Goal: Task Accomplishment & Management: Use online tool/utility

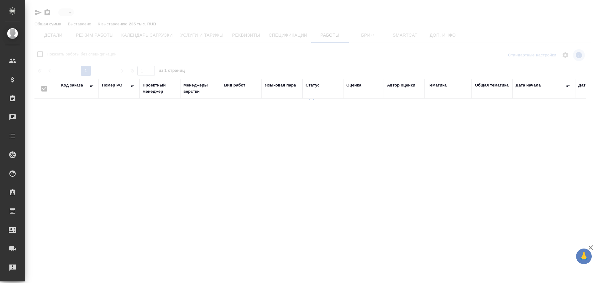
type input "active"
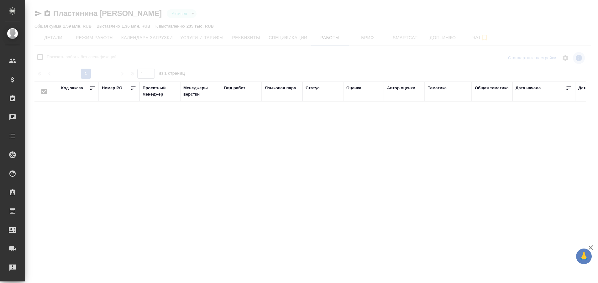
checkbox input "false"
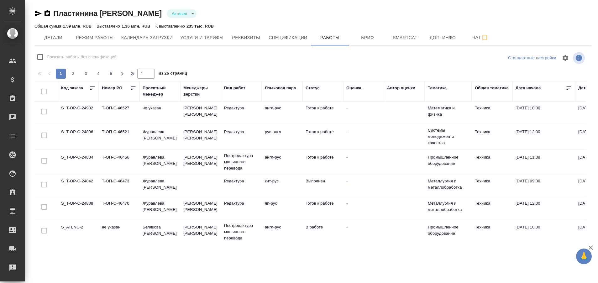
click at [71, 225] on td "S_ATLNC-2" at bounding box center [78, 232] width 41 height 22
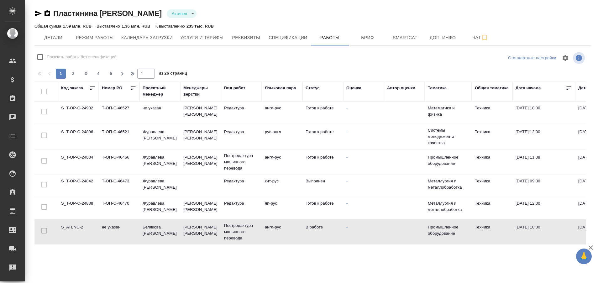
click at [71, 225] on td "S_ATLNC-2" at bounding box center [78, 232] width 41 height 22
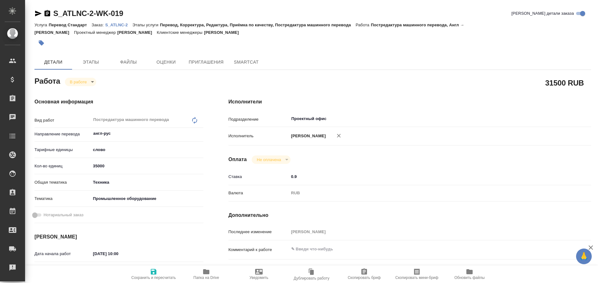
type textarea "x"
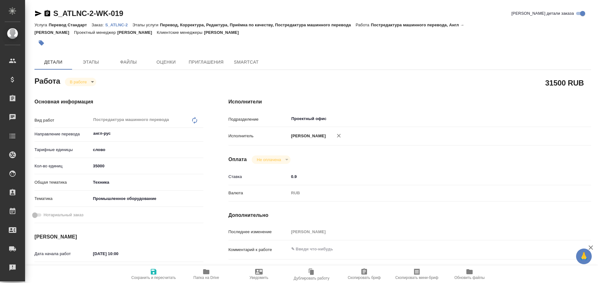
type textarea "x"
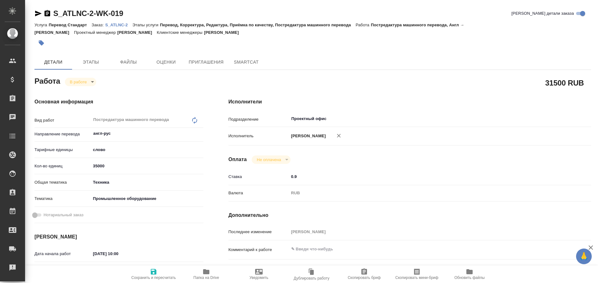
type textarea "x"
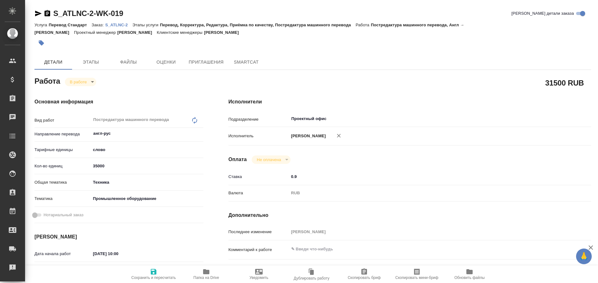
type textarea "x"
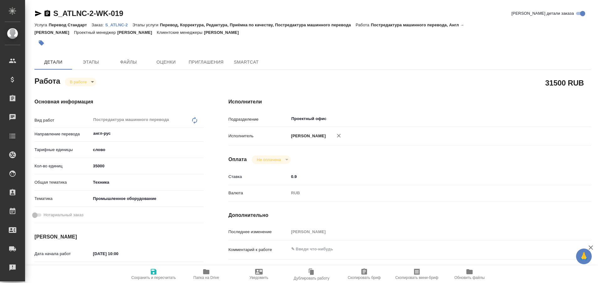
type textarea "x"
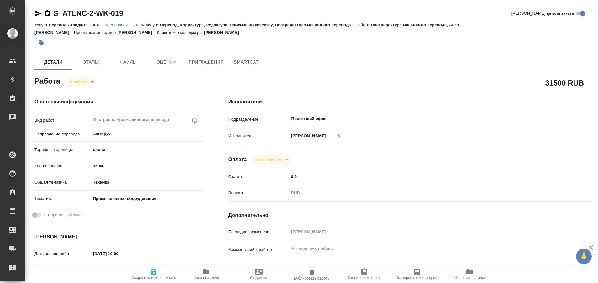
type textarea "x"
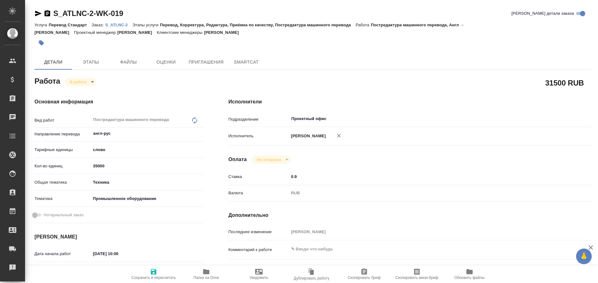
type textarea "x"
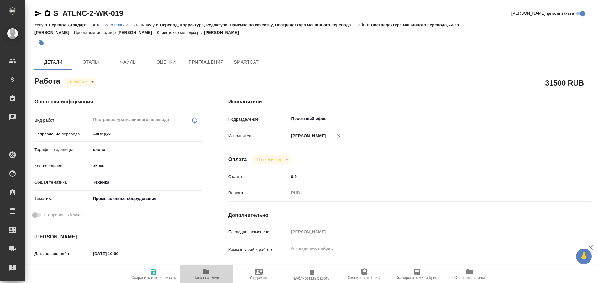
type textarea "x"
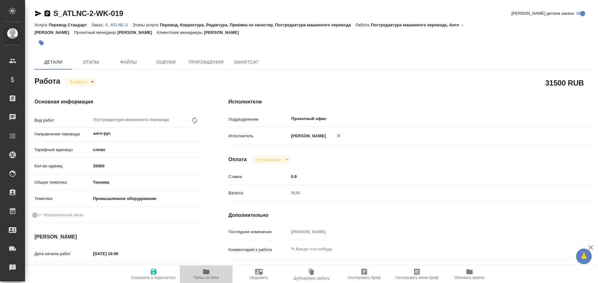
click at [203, 273] on icon "button" at bounding box center [206, 272] width 8 height 8
type textarea "x"
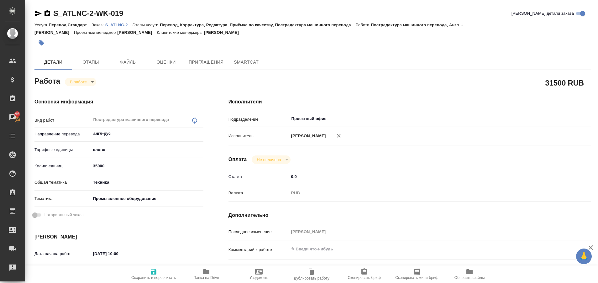
type textarea "x"
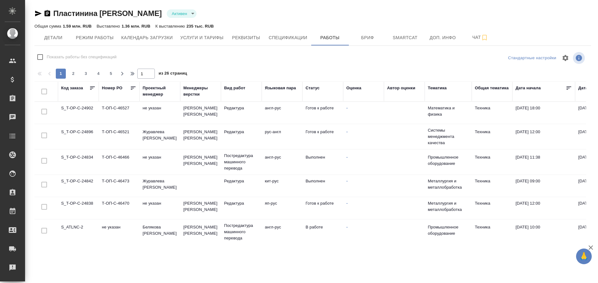
click at [77, 225] on td "S_ATLNC-2" at bounding box center [78, 232] width 41 height 22
drag, startPoint x: 0, startPoint y: 0, endPoint x: 77, endPoint y: 225, distance: 238.0
click at [77, 225] on td "S_ATLNC-2" at bounding box center [78, 232] width 41 height 22
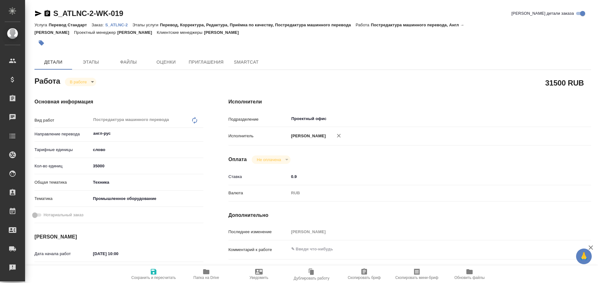
type textarea "x"
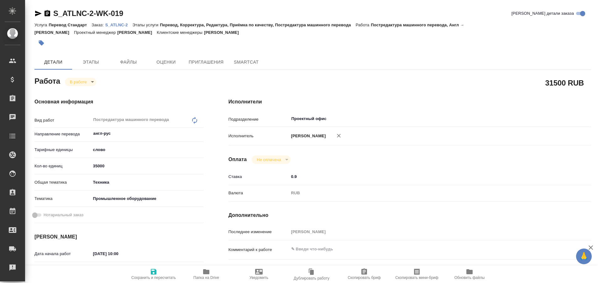
type textarea "x"
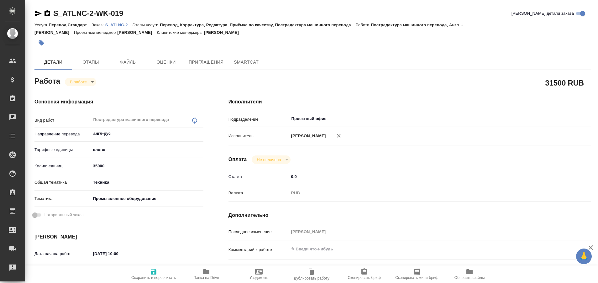
type textarea "x"
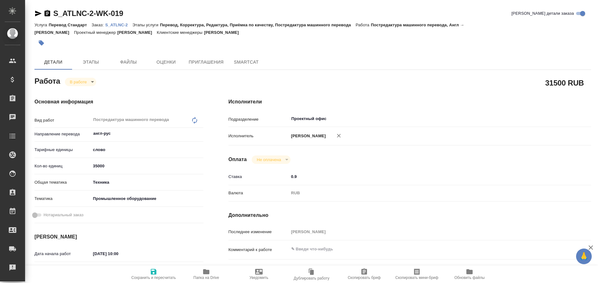
type textarea "x"
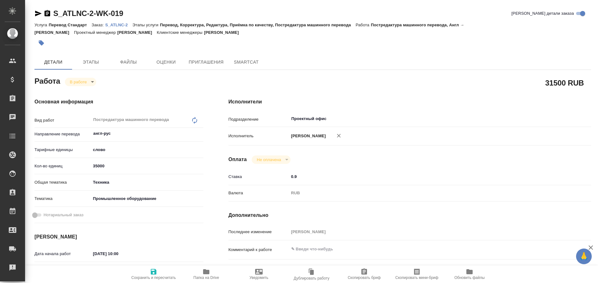
type textarea "x"
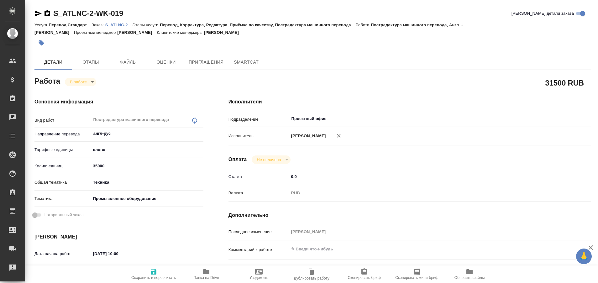
type textarea "x"
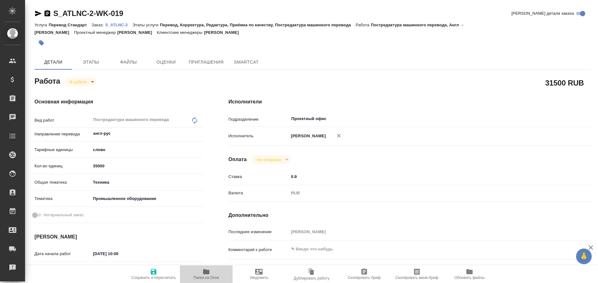
click at [202, 275] on span "Папка на Drive" at bounding box center [206, 274] width 45 height 12
type textarea "x"
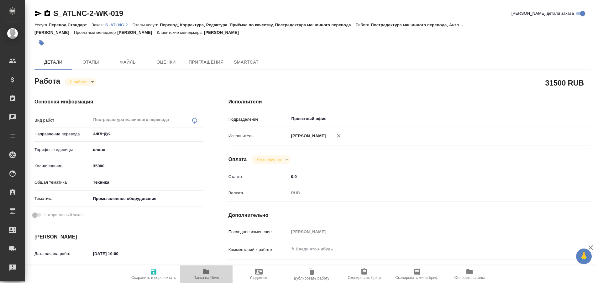
type textarea "x"
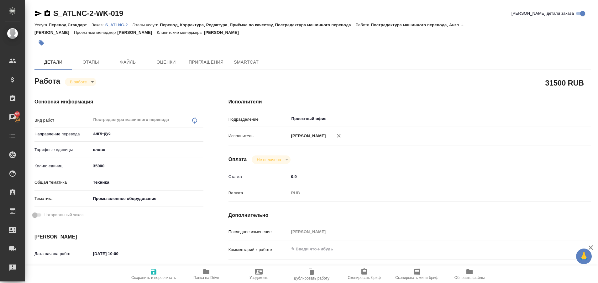
type textarea "x"
